Goal: Task Accomplishment & Management: Complete application form

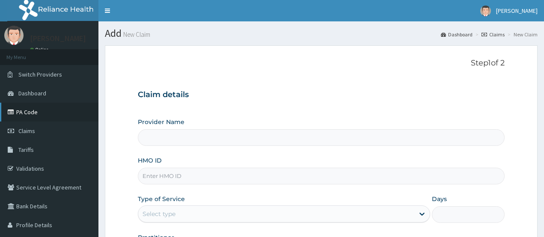
type input "CHIONHospital"
click at [34, 111] on link "PA Code" at bounding box center [49, 112] width 98 height 19
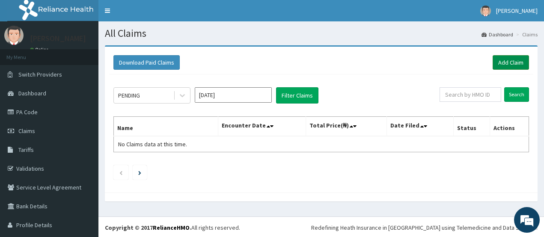
click at [497, 58] on link "Add Claim" at bounding box center [511, 62] width 36 height 15
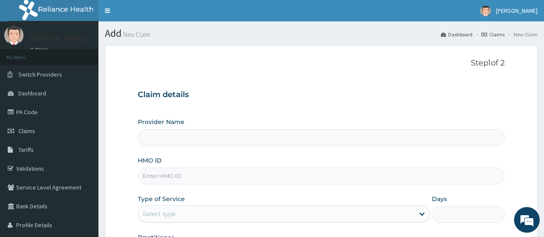
type input "CHIONHospital"
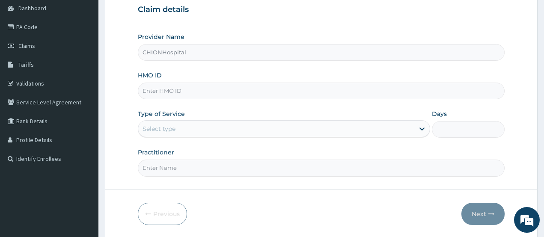
scroll to position [86, 0]
click at [150, 92] on input "HMO ID" at bounding box center [321, 90] width 367 height 17
paste input "GSV/10909/A"
type input "GSV/10909/A"
click at [160, 131] on div "Select type" at bounding box center [158, 128] width 33 height 9
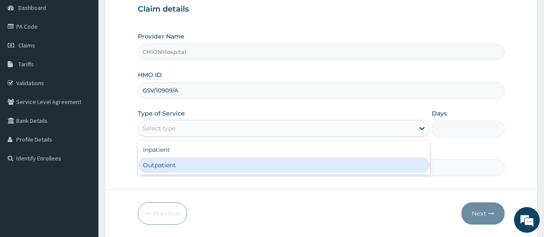
click at [159, 166] on div "Outpatient" at bounding box center [284, 164] width 292 height 15
type input "1"
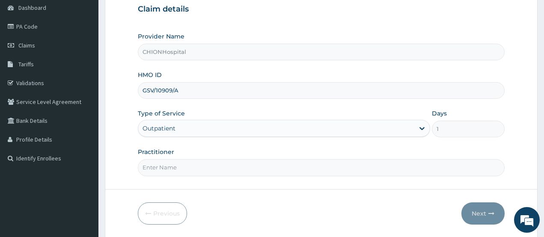
click at [166, 167] on input "Practitioner" at bounding box center [321, 167] width 367 height 17
type input "DR EZE JONAH"
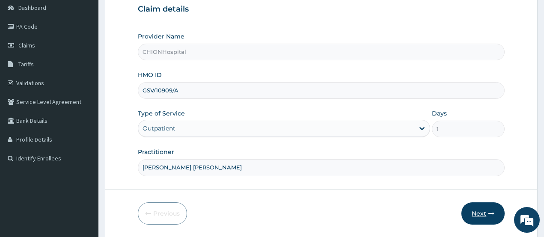
click at [478, 210] on button "Next" at bounding box center [482, 213] width 43 height 22
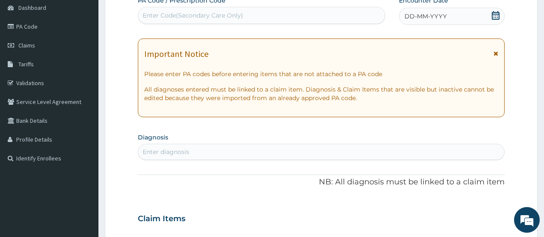
click at [270, 15] on div "Enter Code(Secondary Care Only)" at bounding box center [261, 16] width 246 height 14
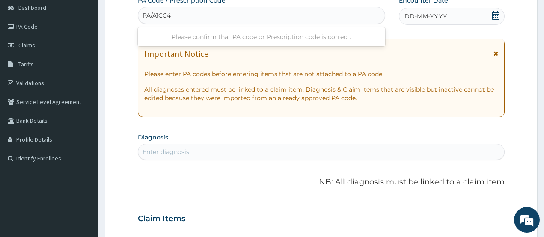
type input "PA/A1CC4A"
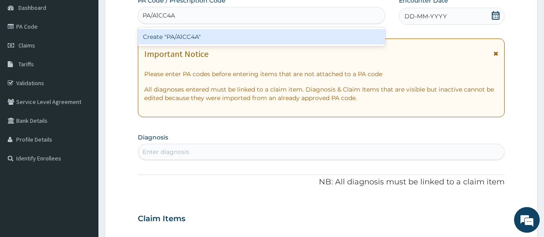
click at [252, 32] on div "Create "PA/A1CC4A"" at bounding box center [261, 36] width 247 height 15
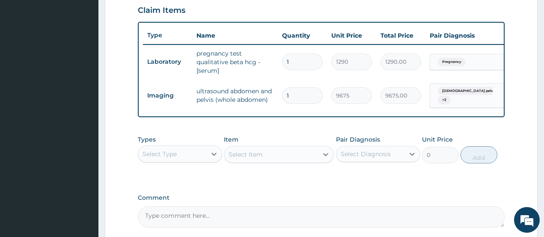
scroll to position [316, 0]
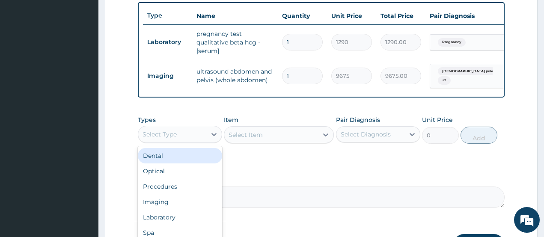
click at [189, 140] on div "Select Type" at bounding box center [172, 135] width 68 height 14
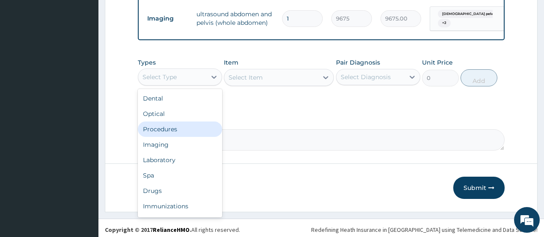
scroll to position [383, 0]
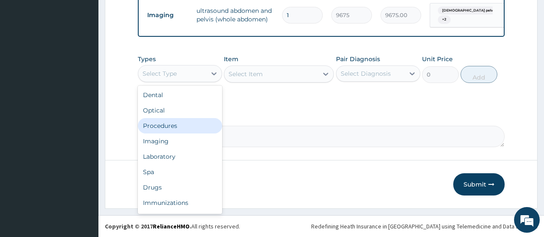
click at [186, 125] on div "Procedures" at bounding box center [180, 125] width 84 height 15
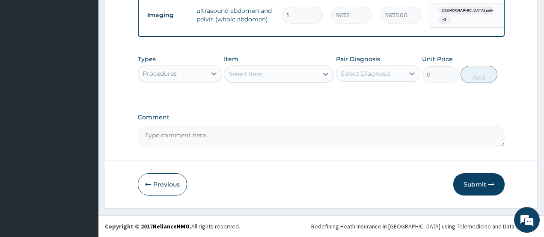
click at [280, 77] on div "Select Item" at bounding box center [271, 74] width 94 height 14
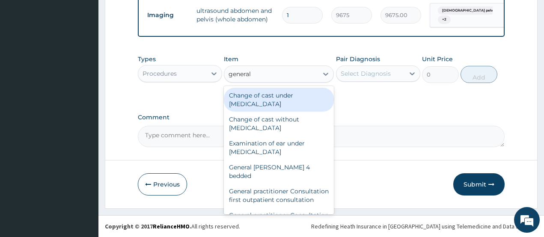
type input "general p"
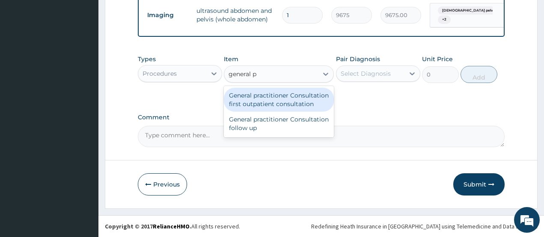
click at [274, 96] on div "General practitioner Consultation first outpatient consultation" at bounding box center [279, 100] width 110 height 24
type input "3547.5"
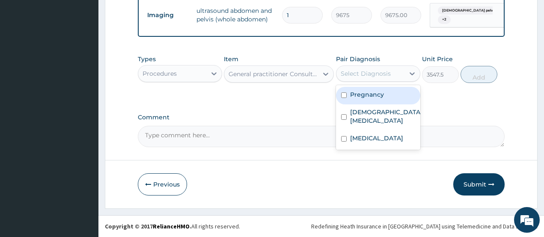
click at [356, 74] on div "Select Diagnosis" at bounding box center [366, 73] width 50 height 9
drag, startPoint x: 356, startPoint y: 95, endPoint x: 355, endPoint y: 99, distance: 4.3
click at [356, 95] on label "Pregnancy" at bounding box center [367, 94] width 34 height 9
checkbox input "true"
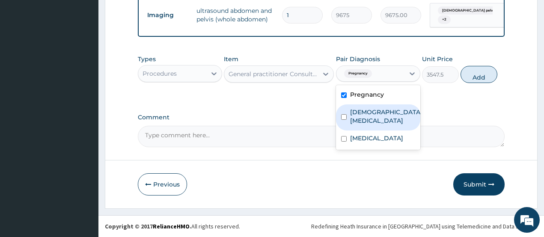
click at [353, 113] on label "Female pelvic inflammatory disease" at bounding box center [386, 116] width 72 height 17
checkbox input "true"
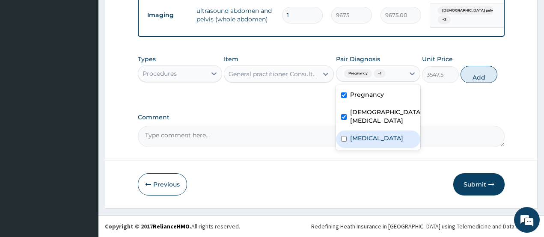
click at [347, 148] on div "Acute abdomen" at bounding box center [378, 140] width 84 height 18
checkbox input "true"
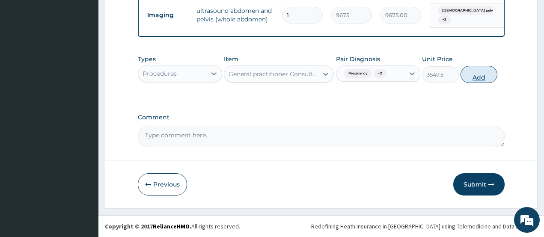
click at [472, 78] on button "Add" at bounding box center [478, 74] width 37 height 17
type input "0"
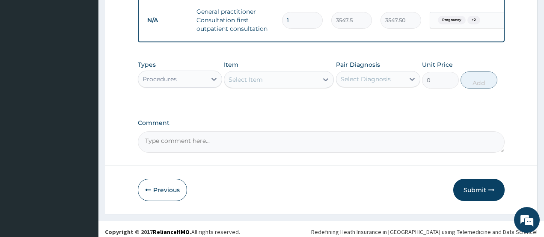
scroll to position [418, 0]
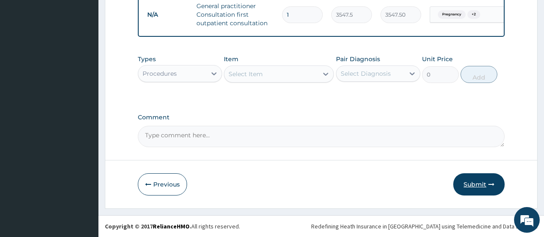
click at [468, 187] on button "Submit" at bounding box center [478, 184] width 51 height 22
